Goal: Information Seeking & Learning: Learn about a topic

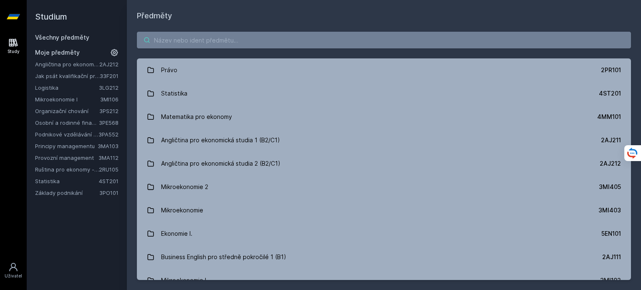
click at [179, 43] on input "search" at bounding box center [384, 40] width 494 height 17
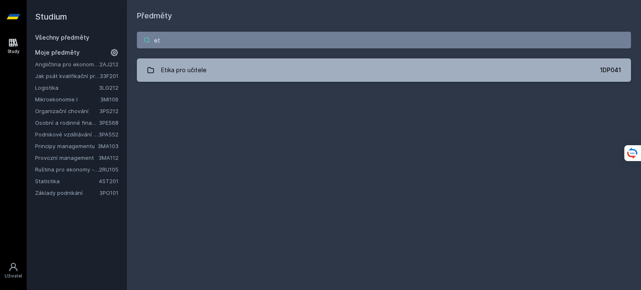
type input "e"
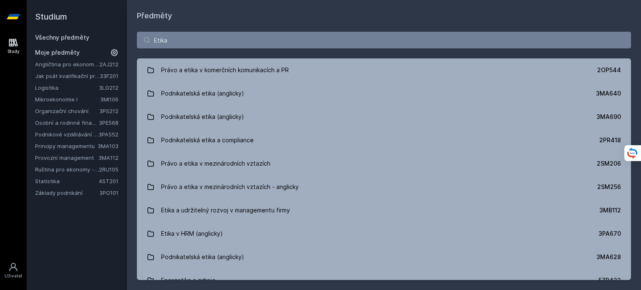
click at [260, 29] on div "Etika Právo a etika v komerčních komunikacích a PR 2OP544 Podnikatelská etika (…" at bounding box center [384, 156] width 514 height 268
click at [253, 36] on input "Etika" at bounding box center [384, 40] width 494 height 17
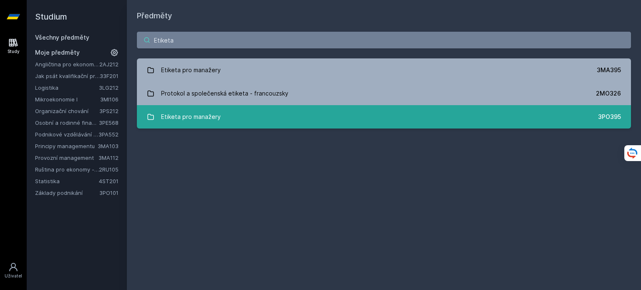
type input "Etiketa"
click at [250, 114] on link "Etiketa pro manažery 3PO395" at bounding box center [384, 116] width 494 height 23
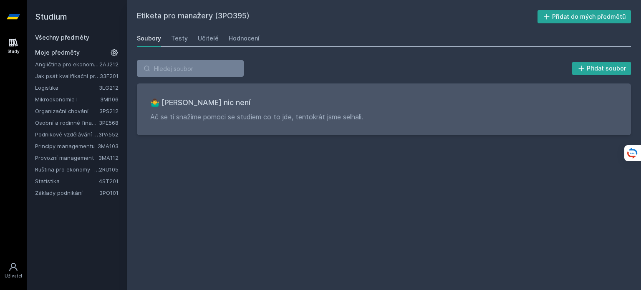
click at [170, 33] on div "Soubory Testy Učitelé Hodnocení" at bounding box center [384, 38] width 494 height 17
click at [172, 33] on link "Testy" at bounding box center [179, 38] width 17 height 17
click at [217, 33] on div "Soubory Testy Učitelé Hodnocení" at bounding box center [384, 38] width 494 height 17
click at [209, 35] on div "Učitelé" at bounding box center [208, 38] width 21 height 8
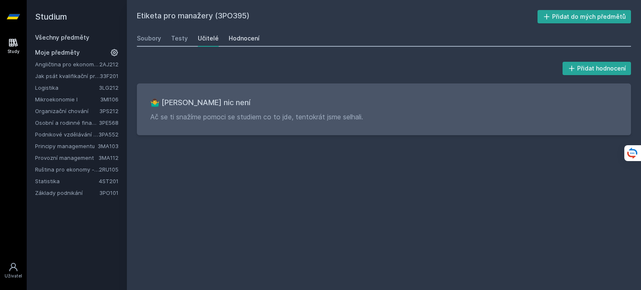
click at [229, 39] on div "Hodnocení" at bounding box center [244, 38] width 31 height 8
